Goal: Information Seeking & Learning: Learn about a topic

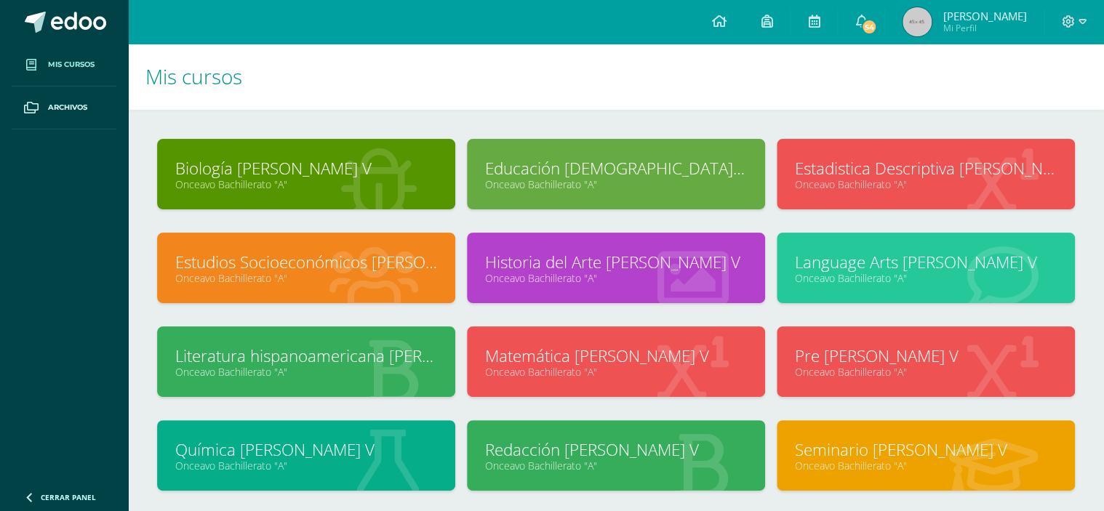
click at [256, 277] on link "Onceavo Bachillerato "A"" at bounding box center [306, 278] width 262 height 14
click at [256, 264] on link "Estudios Socioeconómicos [PERSON_NAME] V" at bounding box center [306, 262] width 262 height 23
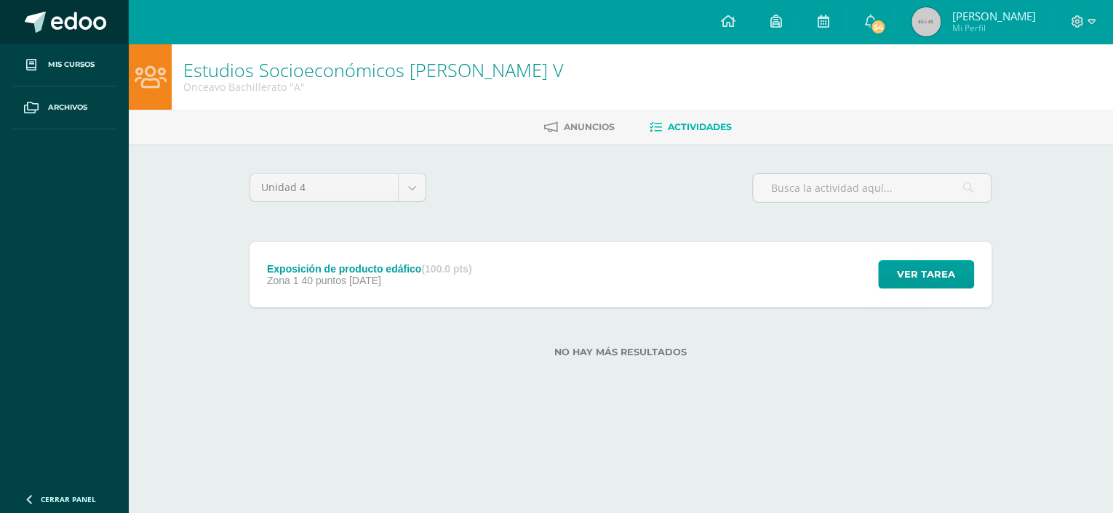
click at [55, 32] on span at bounding box center [78, 23] width 55 height 22
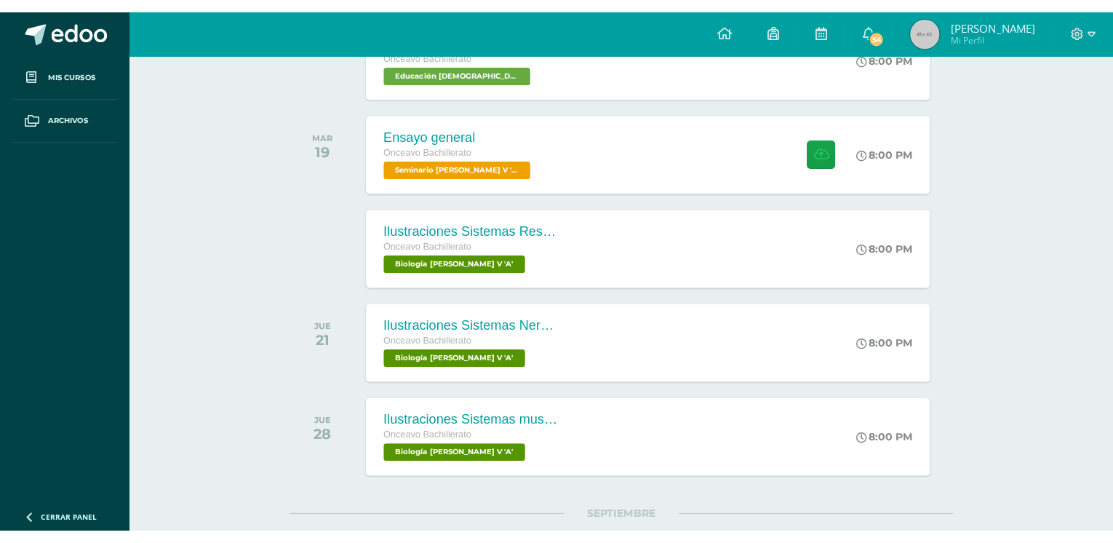
scroll to position [724, 0]
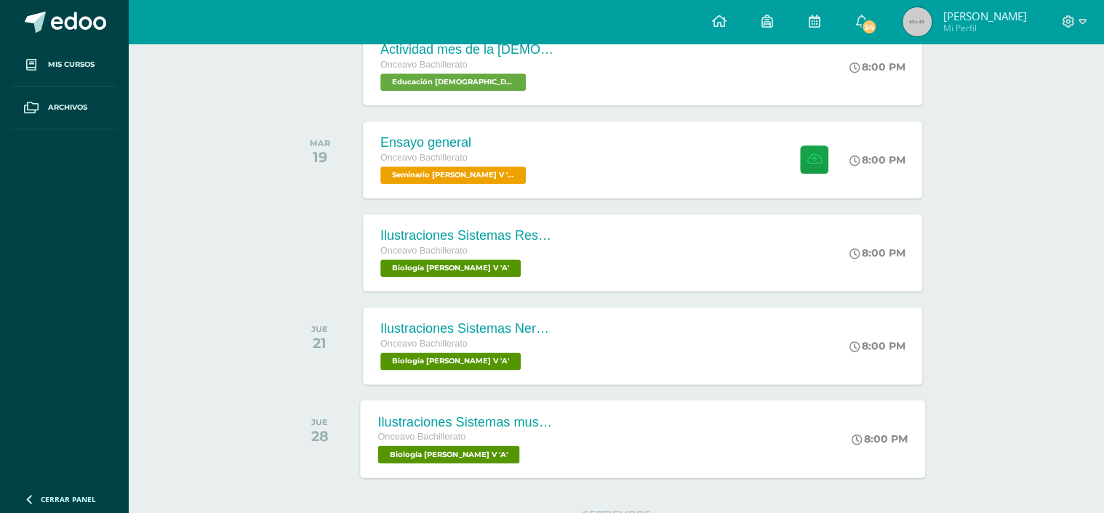
click at [813, 409] on div "Ilustraciones Sistemas muscular y endocrino Onceavo Bachillerato Biología [PERS…" at bounding box center [642, 439] width 565 height 78
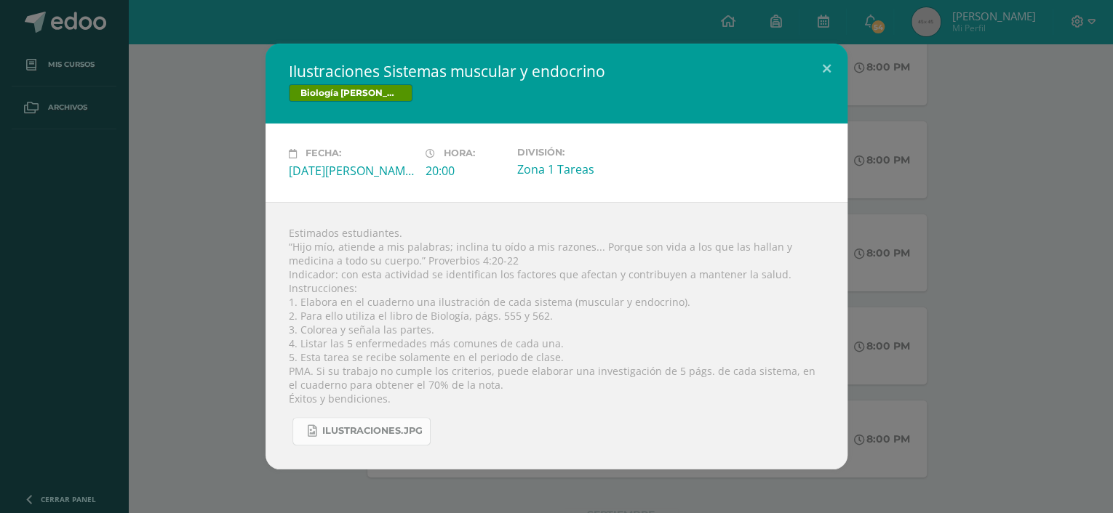
click at [367, 431] on span "Ilustraciones.jpg" at bounding box center [372, 431] width 100 height 12
click at [815, 65] on button at bounding box center [826, 67] width 41 height 49
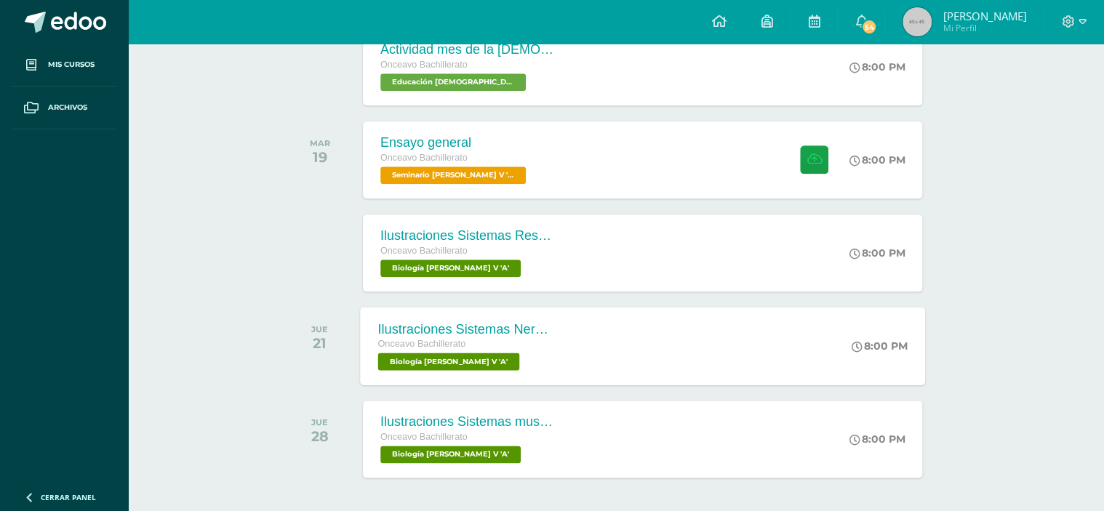
click at [583, 322] on div "Ilustraciones Sistemas Nervioso y esquelético Onceavo Bachillerato Biología [PE…" at bounding box center [642, 346] width 565 height 78
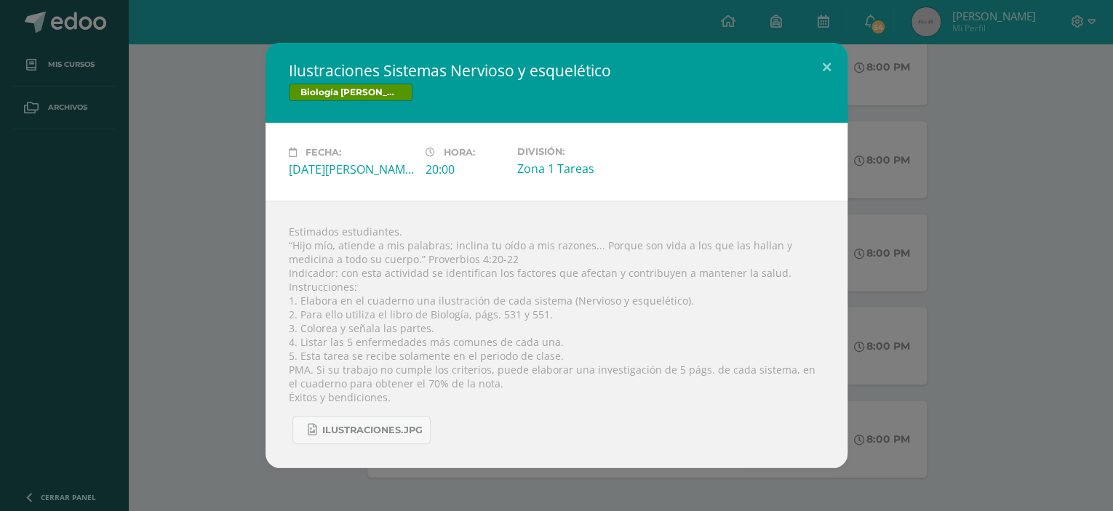
click at [214, 265] on div "Ilustraciones Sistemas Nervioso y esquelético Biología [PERSON_NAME] V Fecha: […" at bounding box center [556, 255] width 1101 height 425
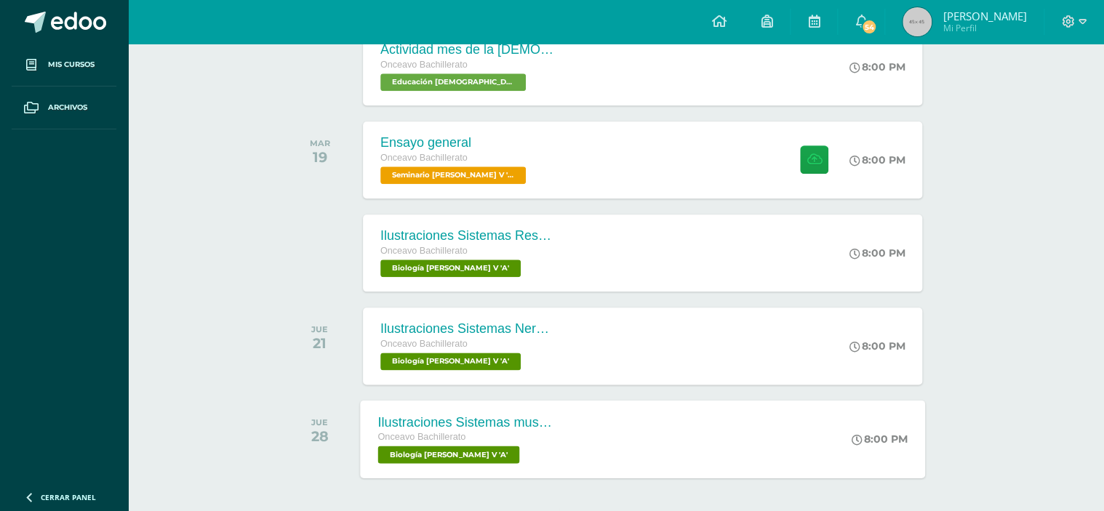
click at [516, 475] on div "Ilustraciones Sistemas muscular y endocrino Onceavo Bachillerato Biología [PERS…" at bounding box center [466, 439] width 212 height 78
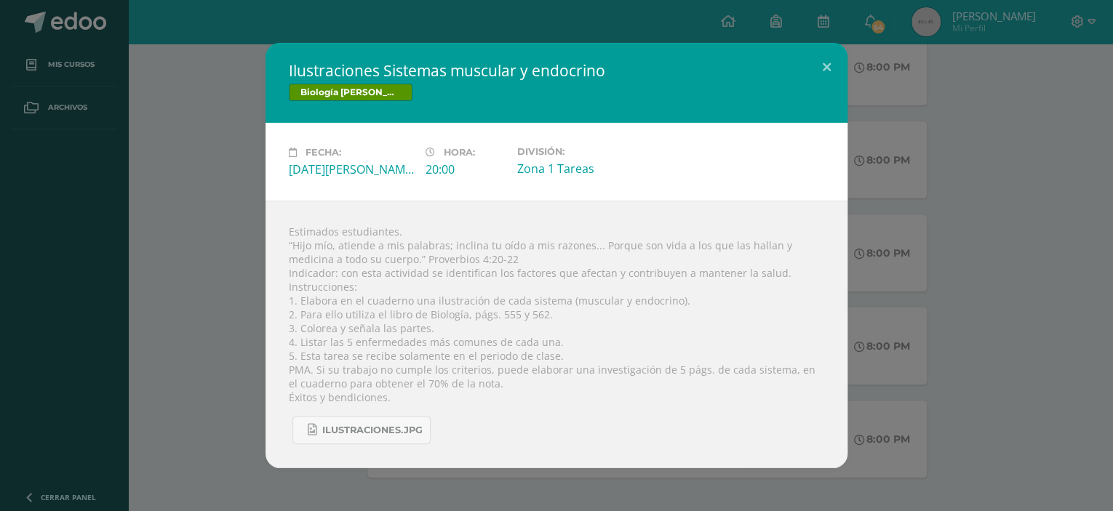
click at [221, 281] on div "Ilustraciones Sistemas muscular y endocrino Biología [PERSON_NAME] V Fecha: [DA…" at bounding box center [556, 255] width 1101 height 425
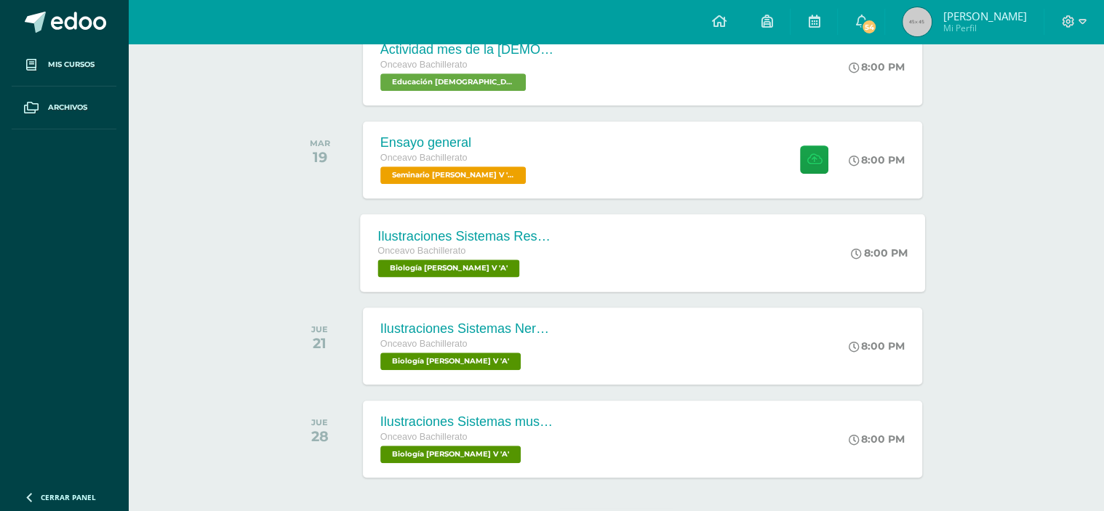
click at [445, 257] on div "Onceavo Bachillerato" at bounding box center [465, 252] width 176 height 16
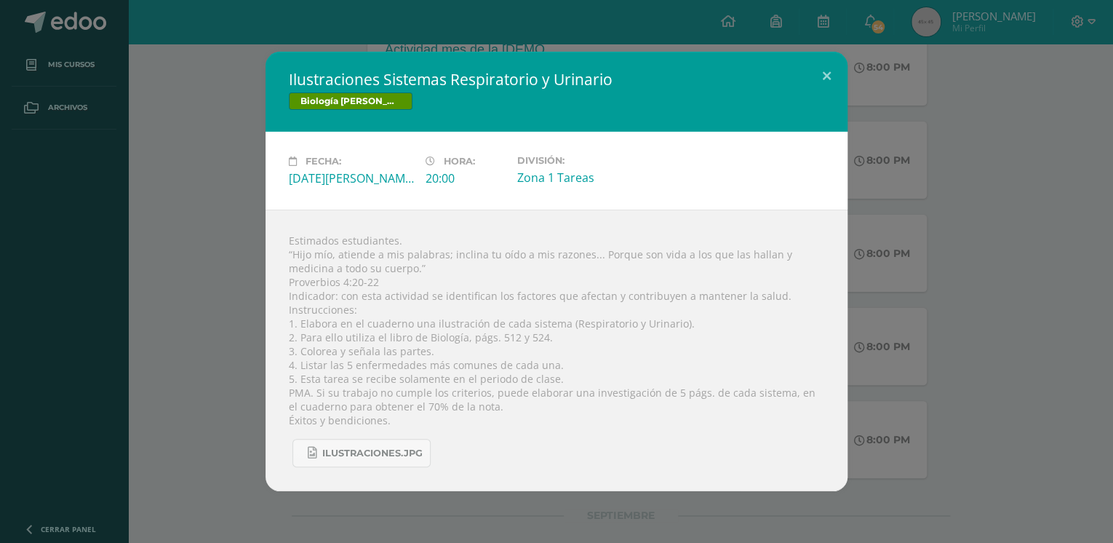
click at [395, 427] on div "Estimados estudiantes. “Hijo mío, atiende a mis palabras; inclina tu oído a mis…" at bounding box center [556, 349] width 582 height 281
